Goal: Check status

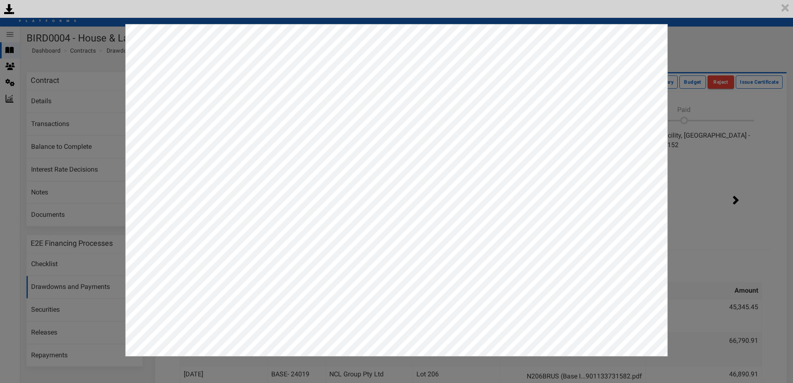
click at [719, 29] on div "<p>Your browser does not support iframes.</p><script type="text/javascript">ale…" at bounding box center [396, 191] width 793 height 383
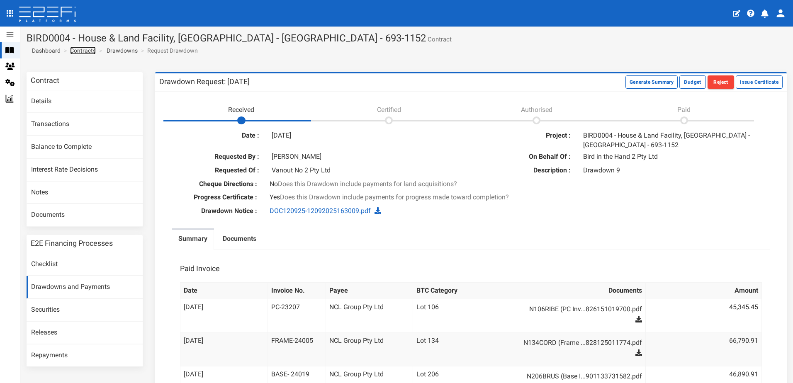
click at [77, 49] on link "Contracts" at bounding box center [83, 50] width 26 height 8
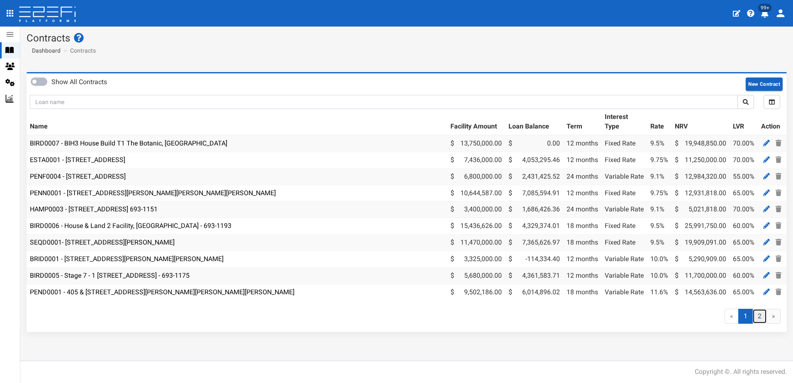
click at [758, 324] on link "2" at bounding box center [759, 316] width 15 height 15
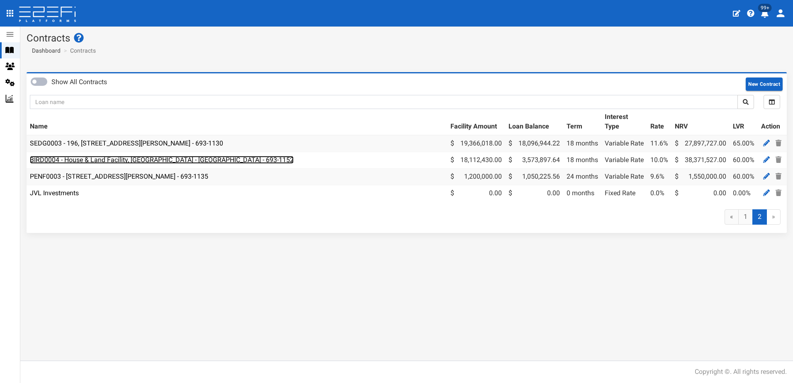
click at [117, 159] on link "BIRD0004 - House & Land Facility, [GEOGRAPHIC_DATA] - [GEOGRAPHIC_DATA] - 693-1…" at bounding box center [162, 160] width 264 height 8
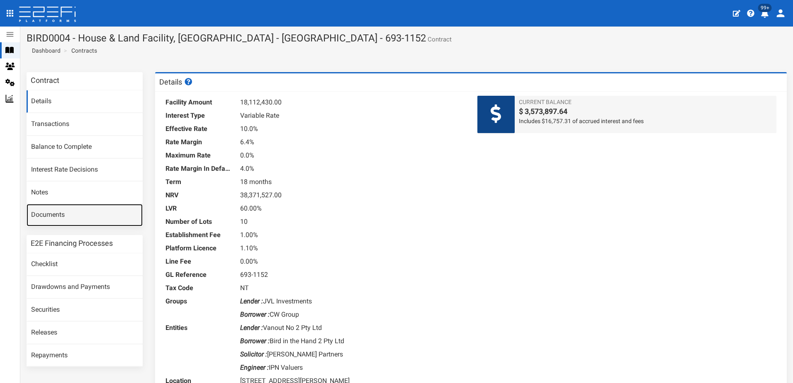
click at [51, 216] on link "Documents" at bounding box center [85, 215] width 116 height 22
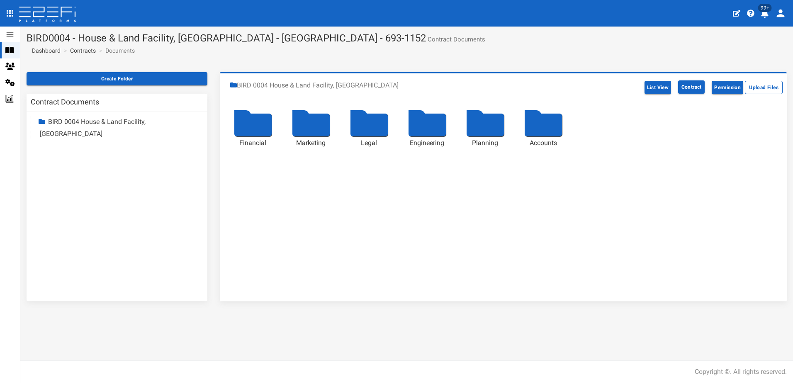
click at [368, 121] on div at bounding box center [368, 125] width 37 height 23
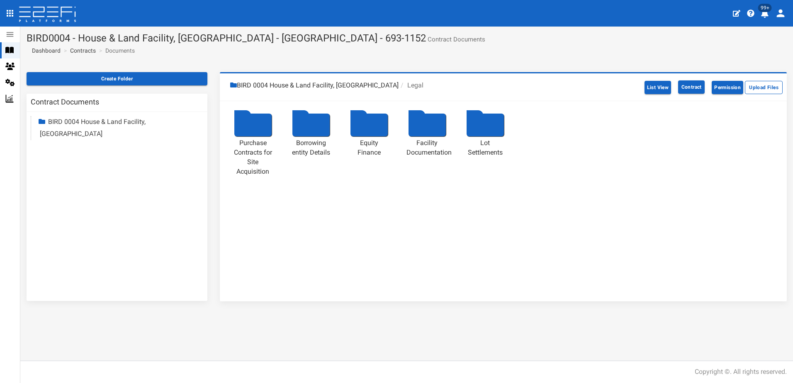
click at [429, 120] on div at bounding box center [426, 125] width 37 height 23
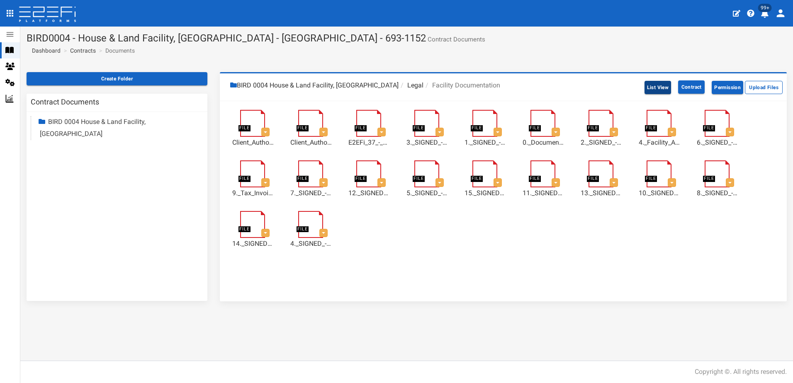
click at [655, 85] on button "List View" at bounding box center [657, 87] width 27 height 13
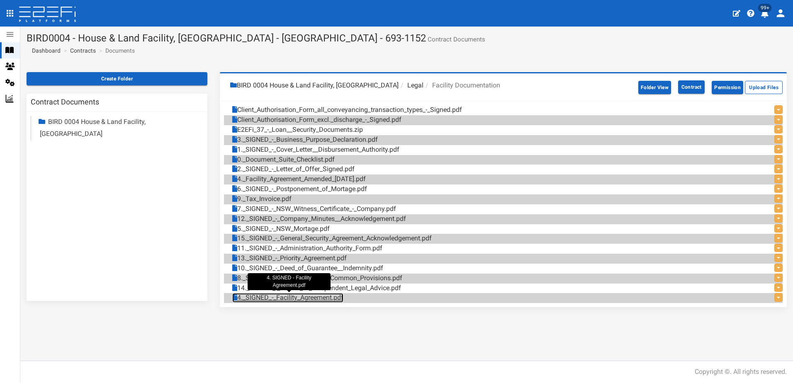
click at [321, 299] on link "4._SIGNED_-_Facility_Agreement.pdf" at bounding box center [287, 298] width 111 height 10
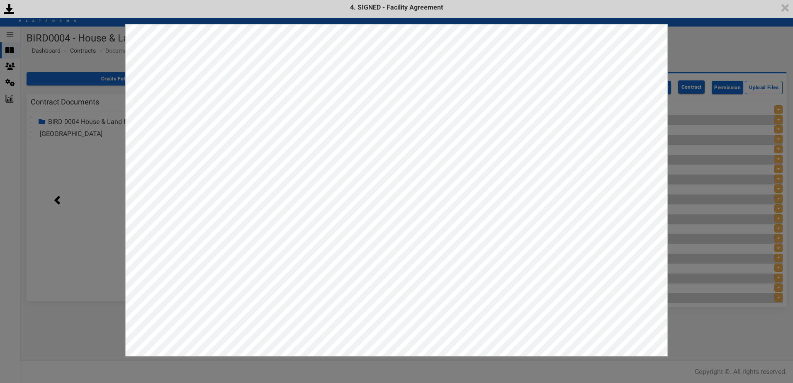
click at [694, 57] on div "<p>Your browser does not support iframes.</p><script type="text/javascript">ale…" at bounding box center [396, 191] width 793 height 383
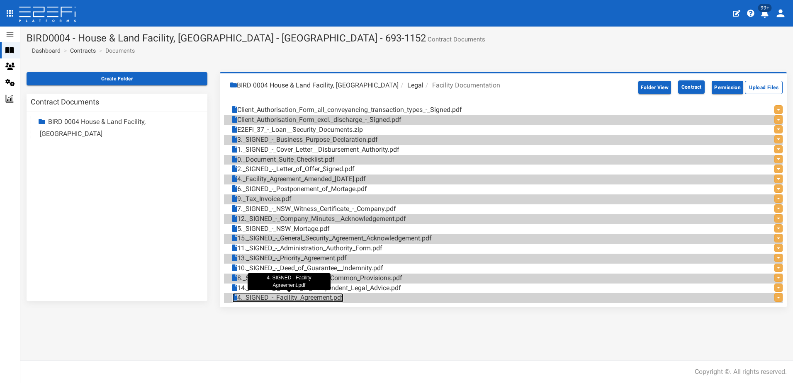
click at [312, 299] on link "4._SIGNED_-_Facility_Agreement.pdf" at bounding box center [287, 298] width 111 height 10
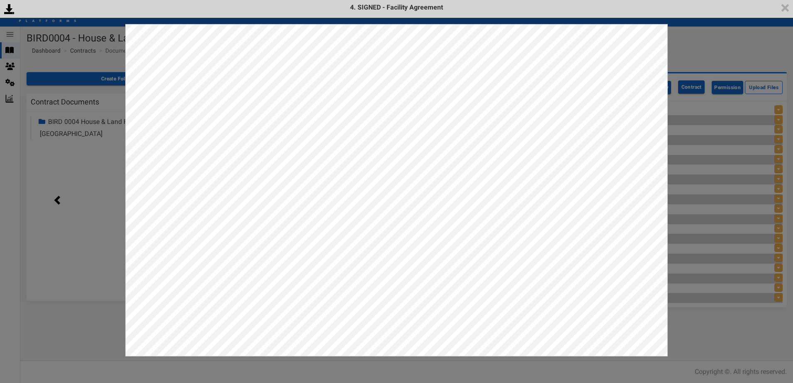
click at [684, 49] on div "<p>Your browser does not support iframes.</p><script type="text/javascript">ale…" at bounding box center [396, 191] width 793 height 383
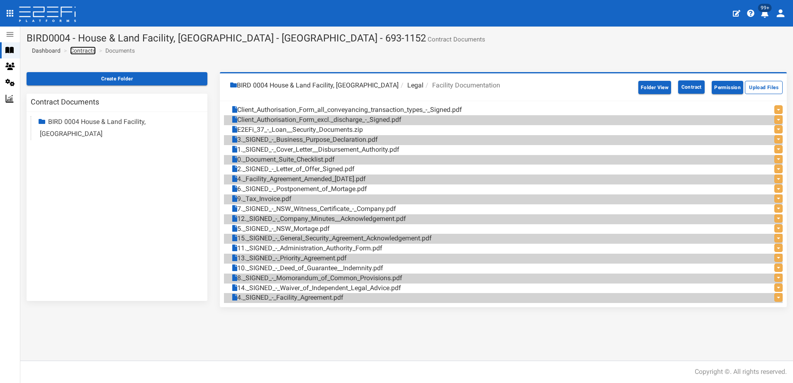
click at [77, 49] on link "Contracts" at bounding box center [83, 50] width 26 height 8
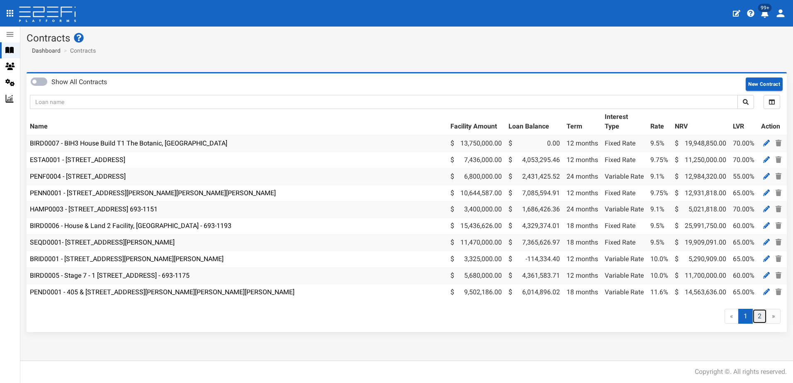
click at [757, 321] on link "2" at bounding box center [759, 316] width 15 height 15
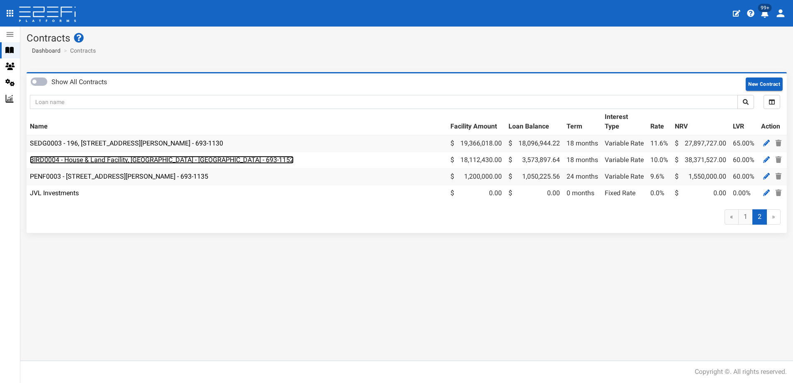
click at [117, 162] on link "BIRD0004 - House & Land Facility, [GEOGRAPHIC_DATA] - [GEOGRAPHIC_DATA] - 693-1…" at bounding box center [162, 160] width 264 height 8
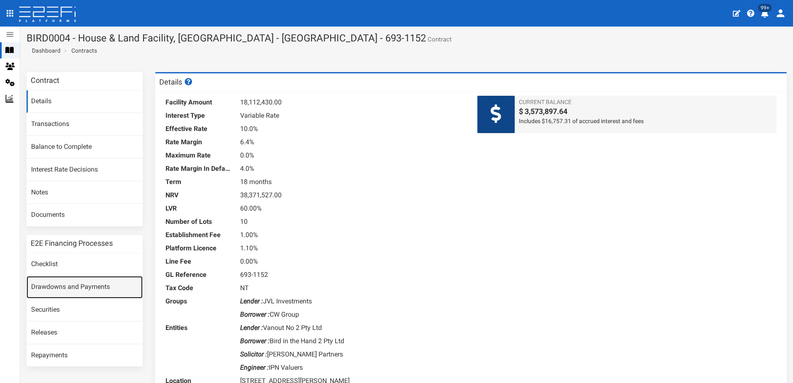
click at [73, 281] on link "Drawdowns and Payments" at bounding box center [85, 287] width 116 height 22
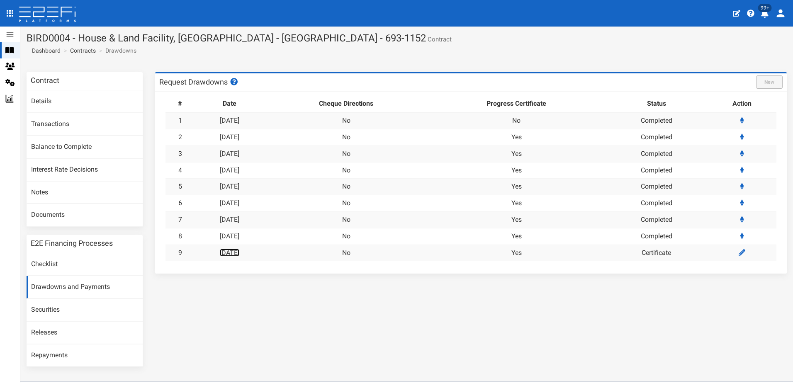
click at [239, 254] on link "[DATE]" at bounding box center [229, 253] width 19 height 8
click at [239, 134] on link "28-02-2025" at bounding box center [229, 137] width 19 height 8
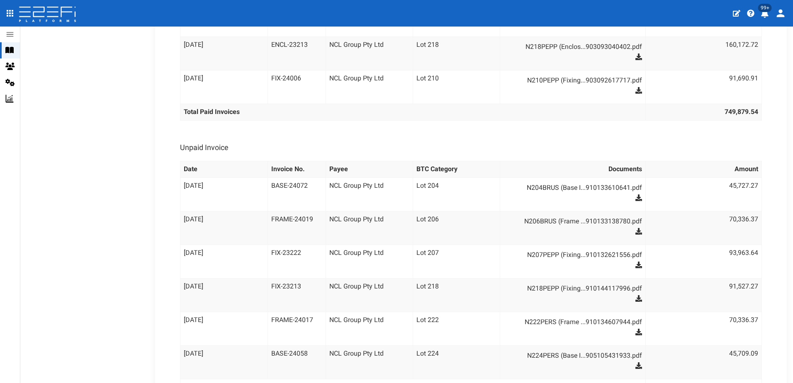
scroll to position [692, 0]
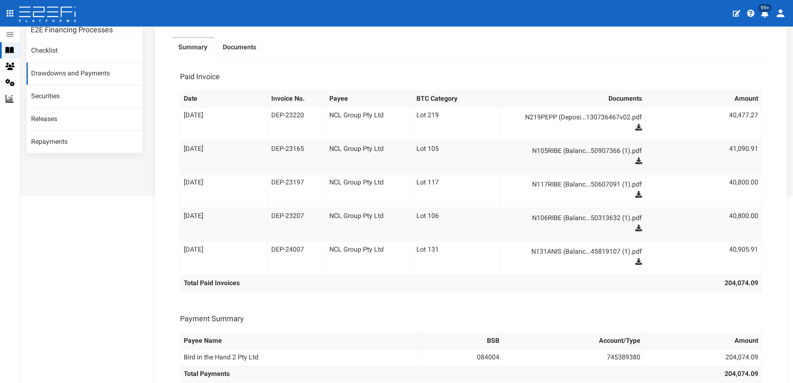
scroll to position [80, 0]
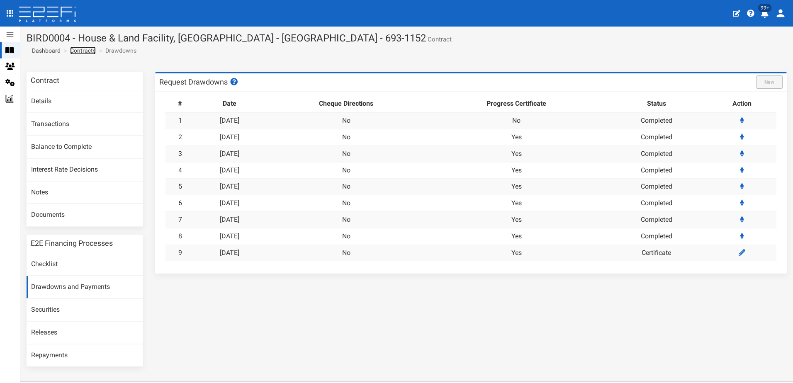
click at [80, 50] on link "Contracts" at bounding box center [83, 50] width 26 height 8
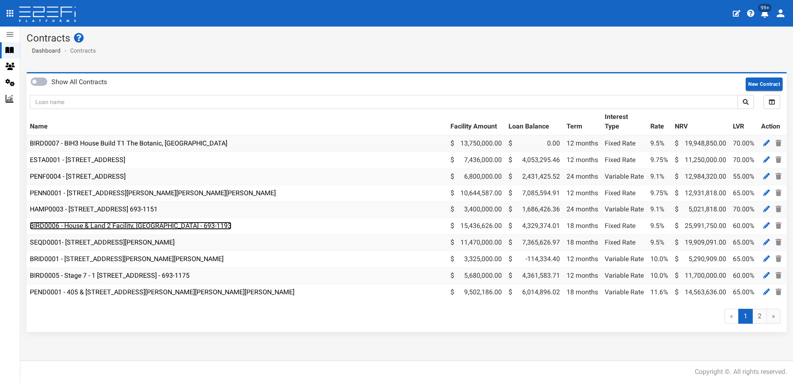
click at [105, 224] on link "BIRD0006 - House & Land 2 Facility, [GEOGRAPHIC_DATA] - 693-1193" at bounding box center [131, 226] width 202 height 8
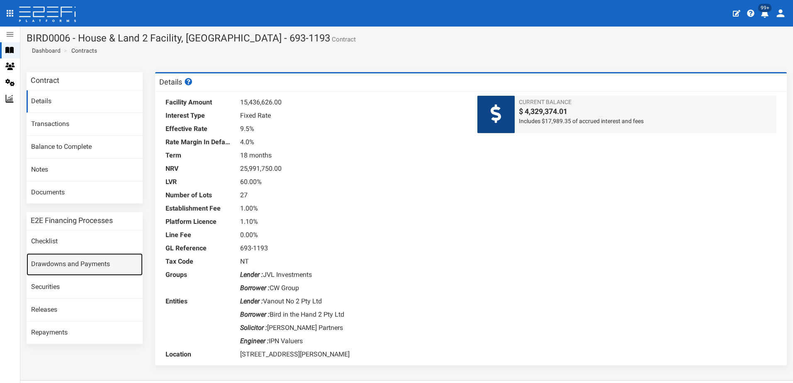
click at [74, 260] on link "Drawdowns and Payments" at bounding box center [85, 264] width 116 height 22
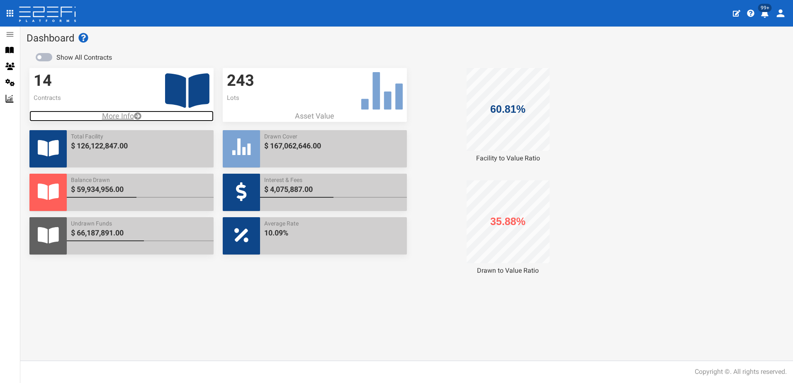
click at [114, 118] on p "More Info" at bounding box center [121, 116] width 184 height 11
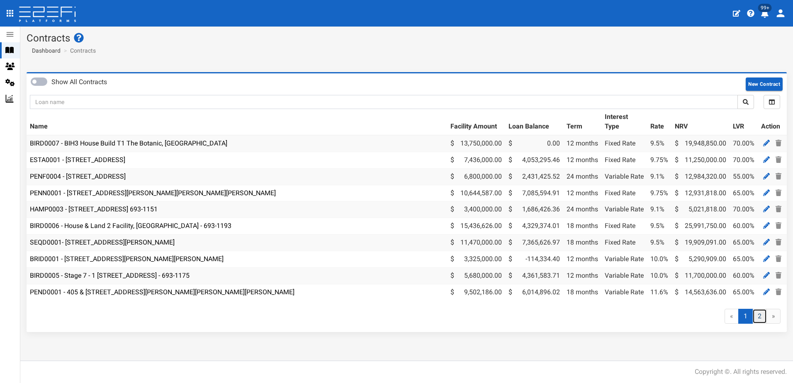
click at [757, 324] on link "2" at bounding box center [759, 316] width 15 height 15
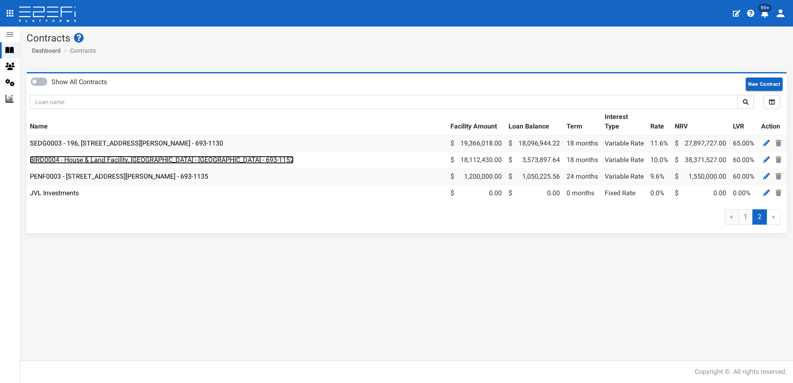
click at [112, 163] on link "BIRD0004 - House & Land Facility, [GEOGRAPHIC_DATA] - [GEOGRAPHIC_DATA] - 693-1…" at bounding box center [162, 160] width 264 height 8
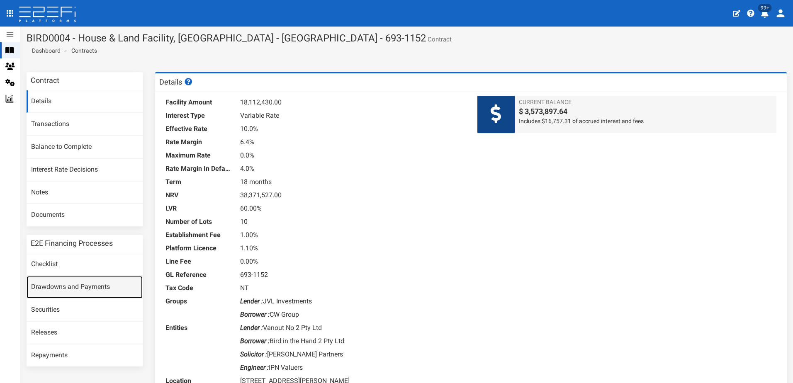
click at [77, 287] on link "Drawdowns and Payments" at bounding box center [85, 287] width 116 height 22
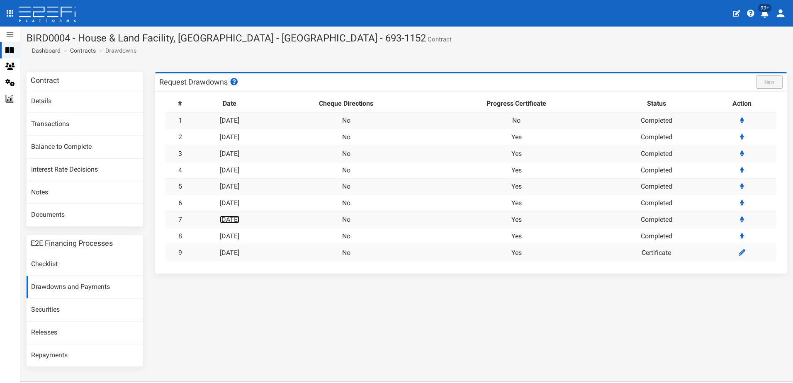
click at [233, 219] on link "[DATE]" at bounding box center [229, 220] width 19 height 8
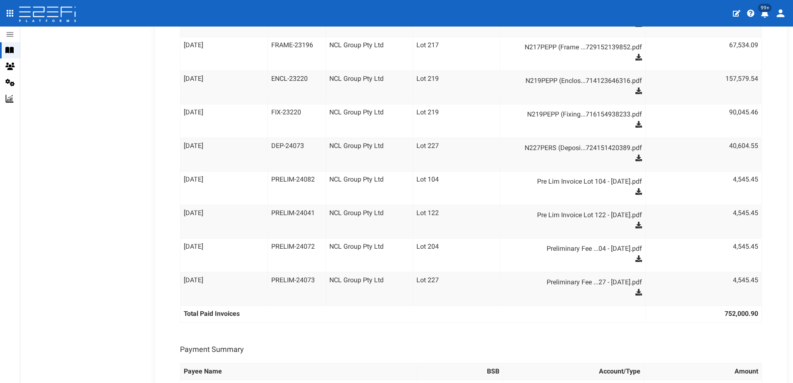
scroll to position [657, 0]
